Goal: Purchase product/service

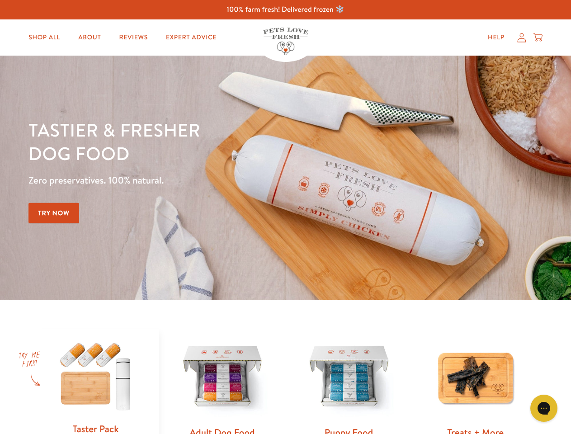
click at [285, 217] on div "Tastier & fresher dog food Zero preservatives. 100% natural. Try Now" at bounding box center [199, 177] width 343 height 119
click at [544, 408] on icon "Gorgias live chat" at bounding box center [543, 408] width 9 height 9
